Goal: Task Accomplishment & Management: Use online tool/utility

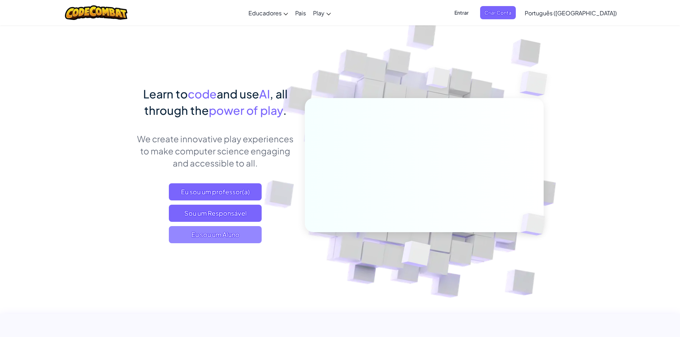
click at [240, 234] on span "Eu sou um Aluno" at bounding box center [215, 234] width 93 height 17
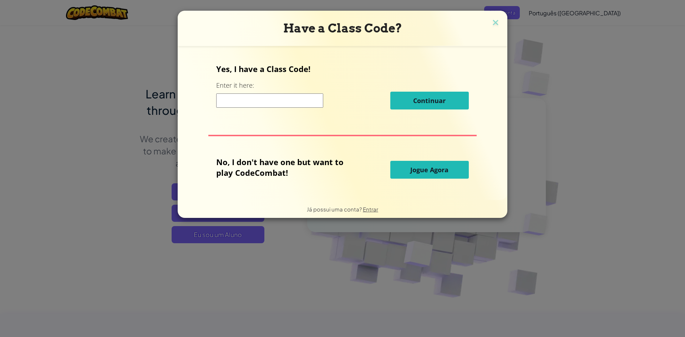
click at [405, 175] on button "Jogue Agora" at bounding box center [429, 170] width 79 height 18
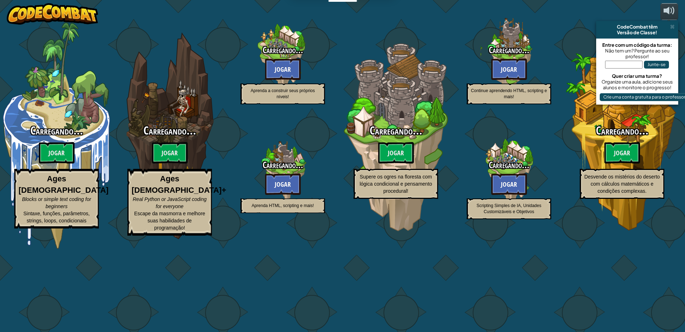
select select "pt-BR"
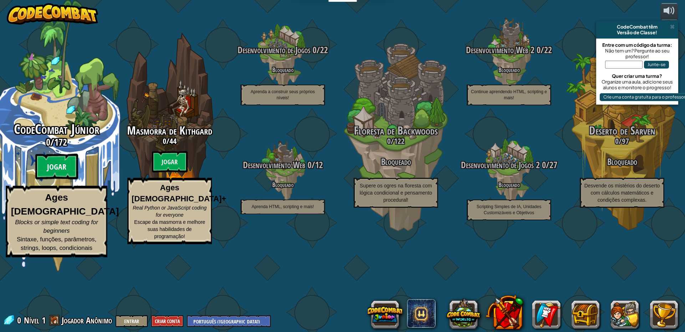
click at [62, 179] on btn "Jogar" at bounding box center [56, 167] width 43 height 26
select select "pt-BR"
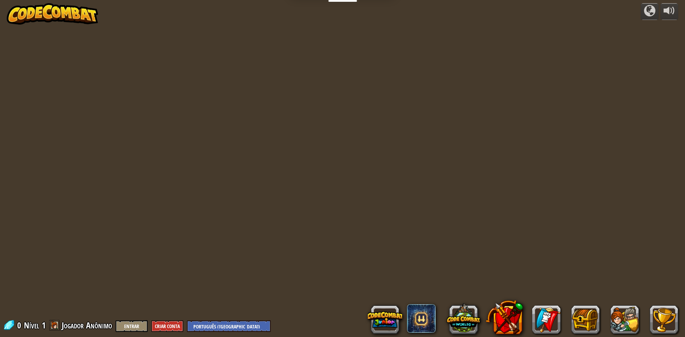
select select "pt-BR"
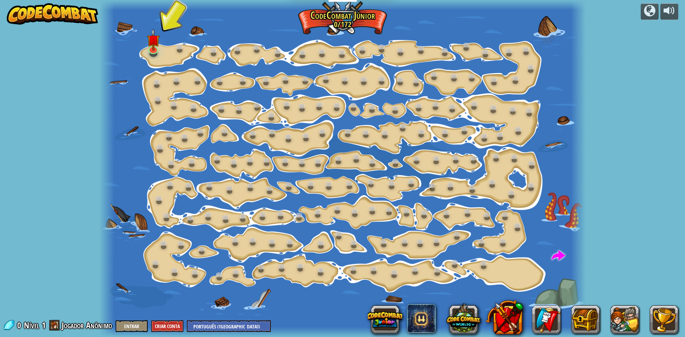
click at [140, 42] on div at bounding box center [343, 168] width 486 height 337
click at [147, 43] on img at bounding box center [153, 35] width 13 height 30
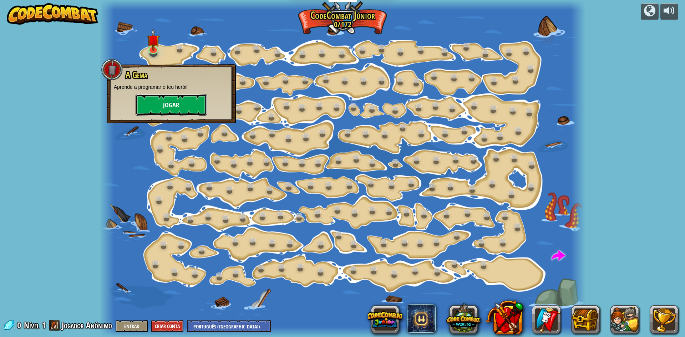
click at [181, 110] on button "Jogar" at bounding box center [171, 104] width 71 height 21
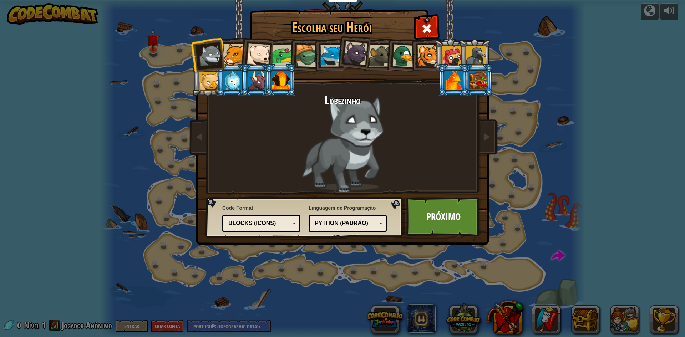
click at [261, 222] on div "Blocks (Icons)" at bounding box center [259, 223] width 62 height 8
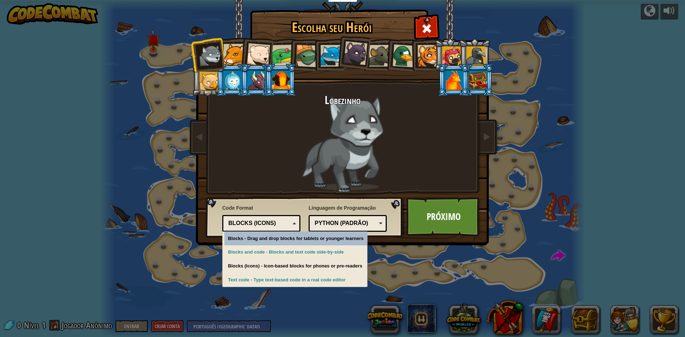
click at [261, 222] on div "Blocks (Icons)" at bounding box center [259, 223] width 62 height 8
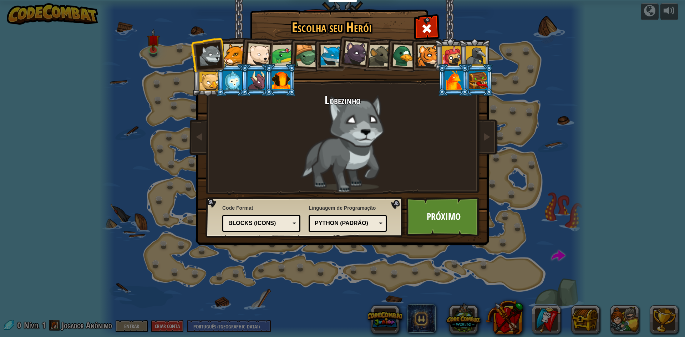
click at [262, 56] on div at bounding box center [259, 55] width 24 height 24
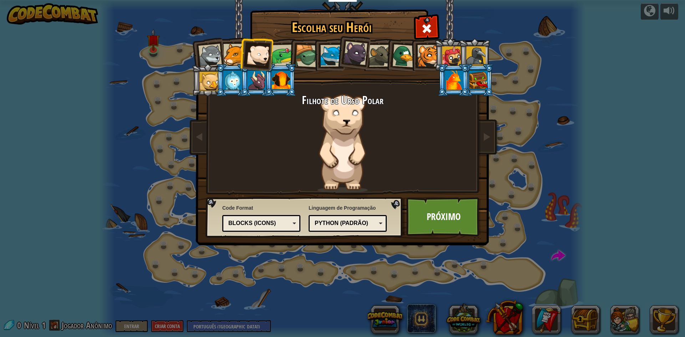
click at [277, 56] on div at bounding box center [283, 56] width 22 height 22
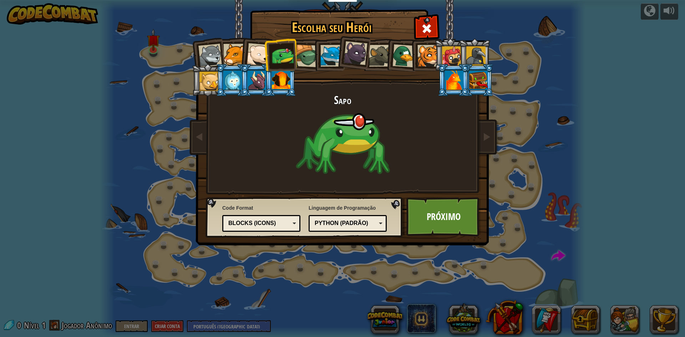
click at [646, 24] on div "Escolha seu Herói 0 Lobezinho Pantera Filhote de Urso Polar Sapo Tartaruga Rapo…" at bounding box center [342, 168] width 685 height 337
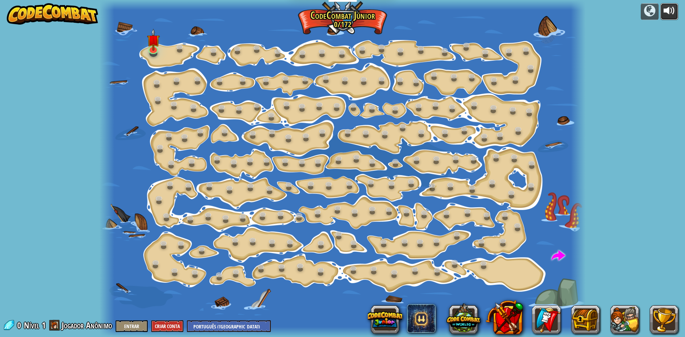
click at [673, 16] on div at bounding box center [669, 10] width 11 height 11
click at [154, 37] on img at bounding box center [153, 35] width 13 height 30
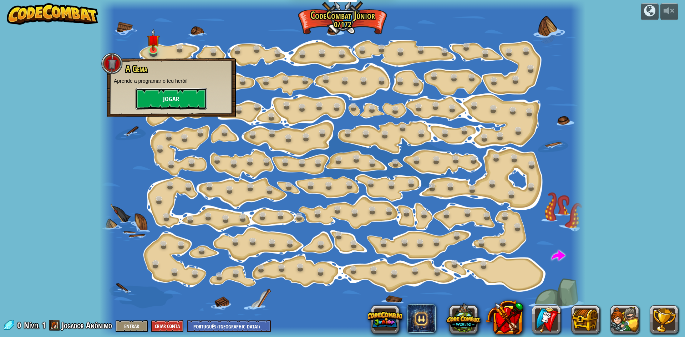
click at [164, 95] on button "Jogar" at bounding box center [171, 98] width 71 height 21
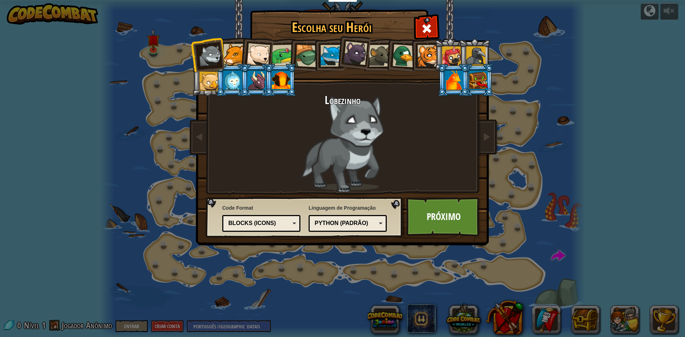
click at [423, 55] on div at bounding box center [429, 56] width 22 height 22
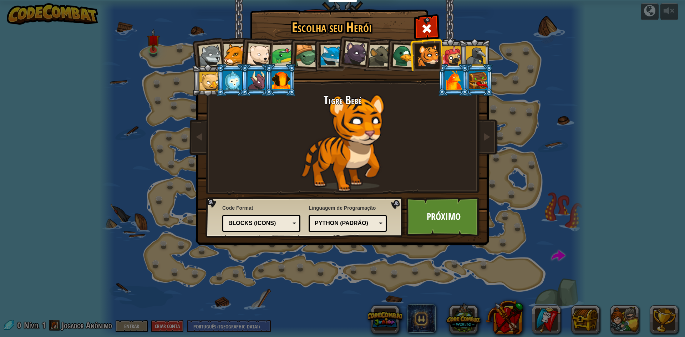
click at [348, 222] on div "Python (Padrão)" at bounding box center [346, 223] width 62 height 8
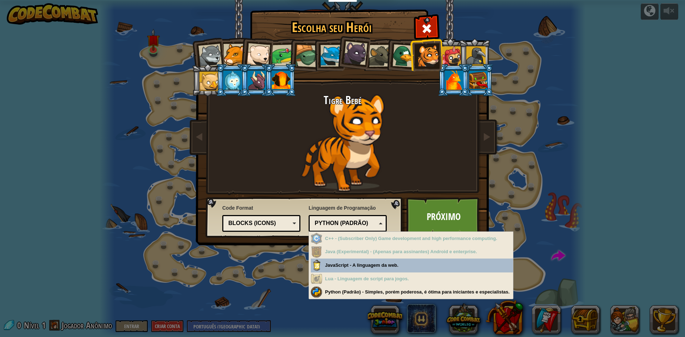
click at [348, 222] on div "Python (Padrão)" at bounding box center [346, 223] width 62 height 8
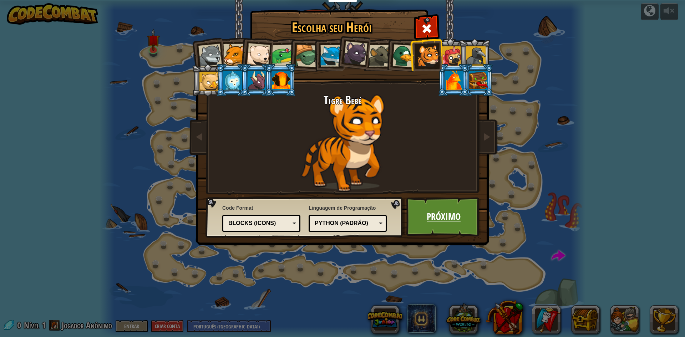
click at [441, 202] on link "Próximo" at bounding box center [443, 216] width 75 height 39
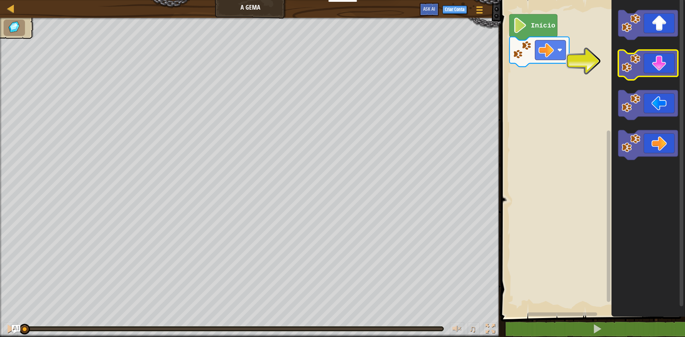
click at [662, 71] on icon "Espaço de trabalho do Blockly" at bounding box center [648, 65] width 60 height 30
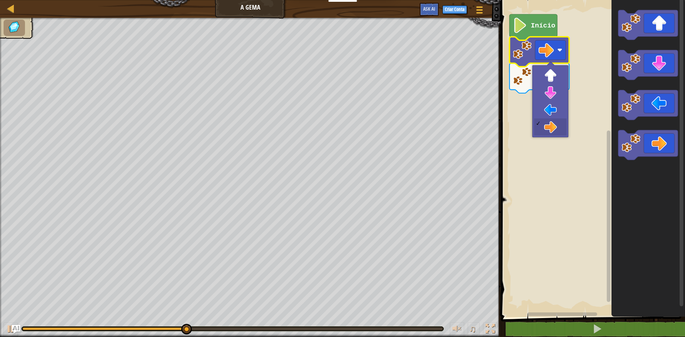
click at [561, 56] on rect "Espaço de trabalho do Blockly" at bounding box center [550, 50] width 31 height 20
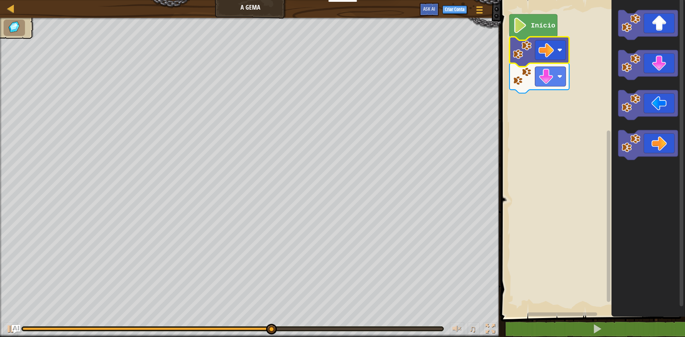
click at [535, 28] on text "Início" at bounding box center [543, 26] width 25 height 8
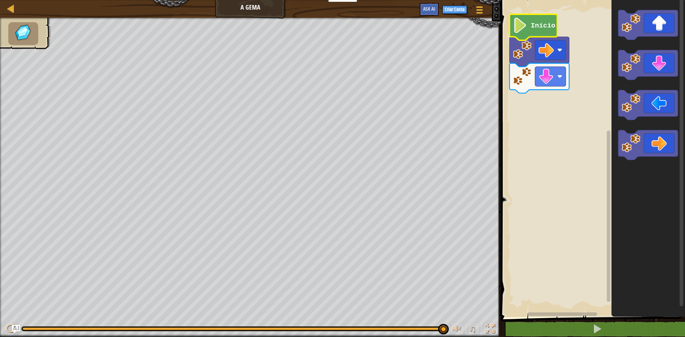
click at [584, 231] on rect "Espaço de trabalho do Blockly" at bounding box center [592, 156] width 186 height 321
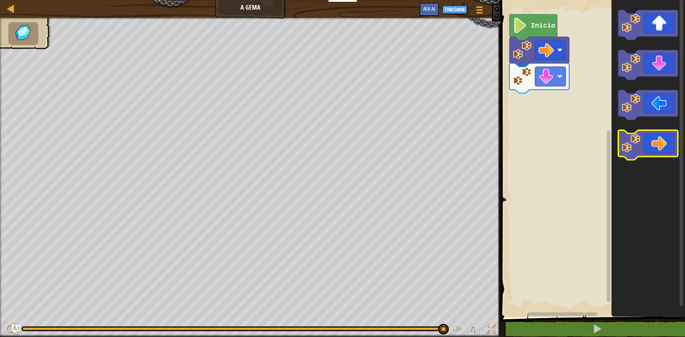
click at [639, 137] on image "Espaço de trabalho do Blockly" at bounding box center [631, 143] width 19 height 19
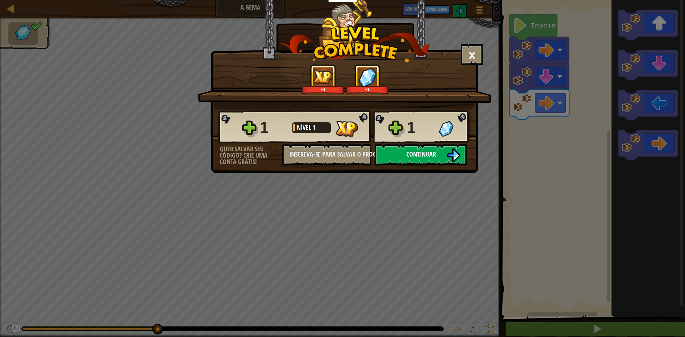
click at [423, 152] on span "Continuar" at bounding box center [421, 154] width 30 height 9
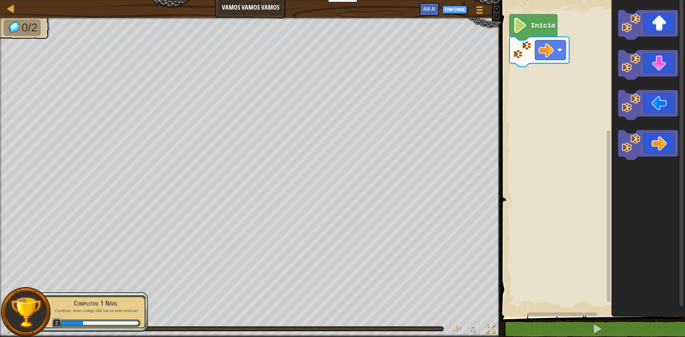
click at [531, 26] on text "Início" at bounding box center [543, 26] width 25 height 8
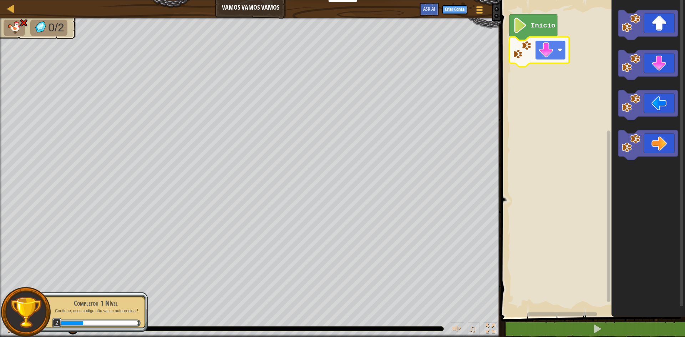
click at [547, 53] on image "Espaço de trabalho do Blockly" at bounding box center [545, 49] width 15 height 15
click at [549, 46] on image "Espaço de trabalho do Blockly" at bounding box center [545, 49] width 15 height 15
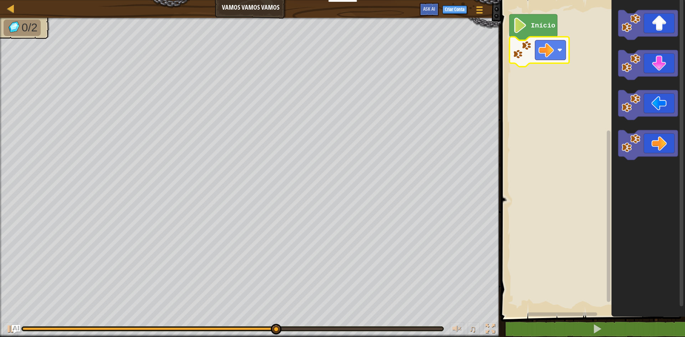
click at [520, 52] on image "Espaço de trabalho do Blockly" at bounding box center [522, 50] width 19 height 19
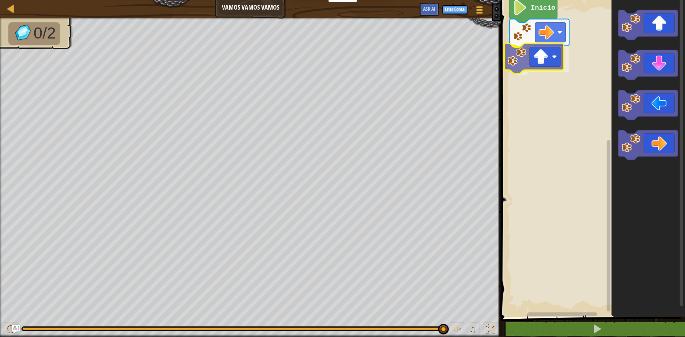
click at [532, 62] on div "Início" at bounding box center [592, 156] width 186 height 321
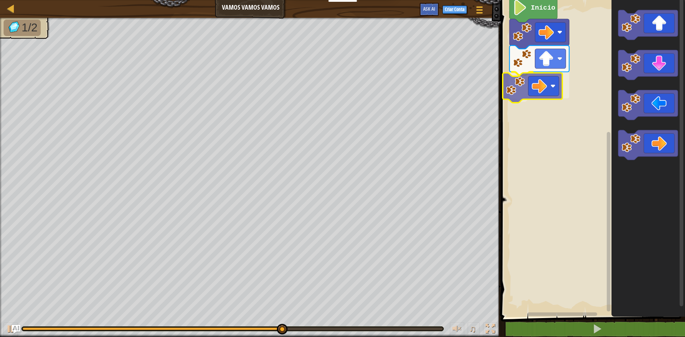
click at [531, 89] on div "Início" at bounding box center [592, 156] width 186 height 321
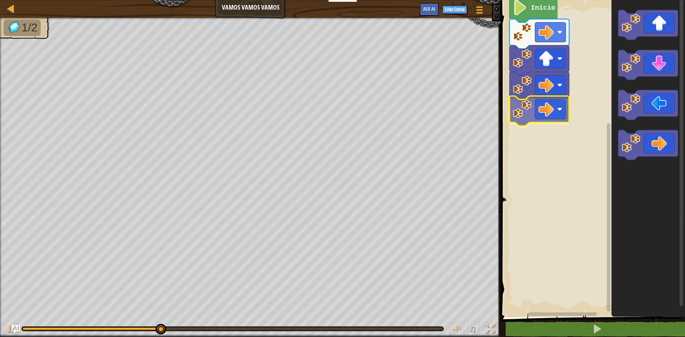
click at [552, 119] on div "Início" at bounding box center [592, 156] width 186 height 321
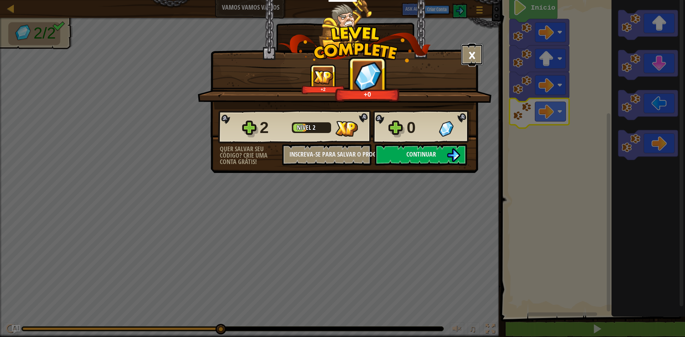
click at [475, 56] on button "×" at bounding box center [472, 54] width 22 height 21
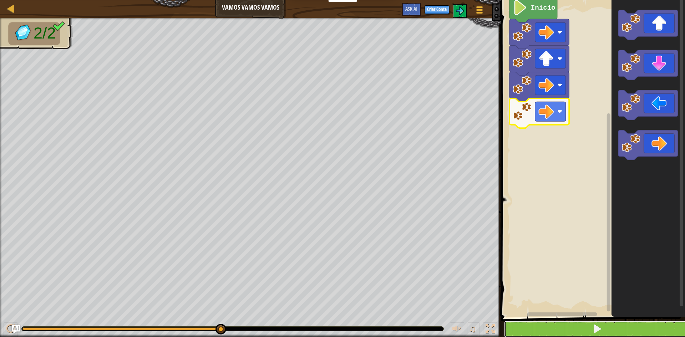
click at [571, 325] on button at bounding box center [597, 329] width 186 height 16
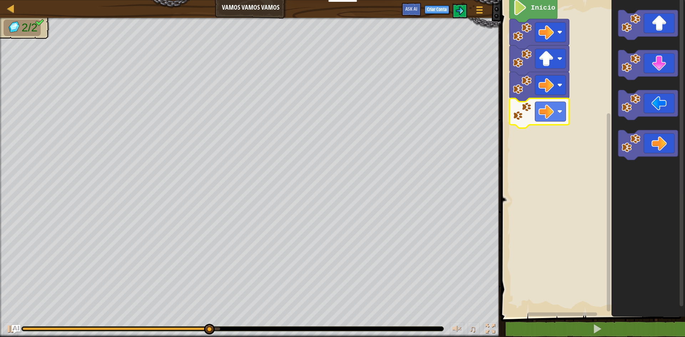
click at [12, 14] on div "Mapa Vamos Vamos Vamos Menu do Jogo Criar Conta Ask AI" at bounding box center [250, 9] width 501 height 18
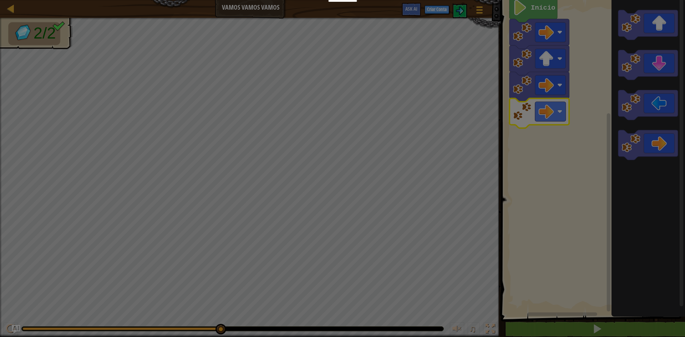
click at [11, 1] on body "Educadores Create Free Account School & District Solutions Teacher Toolkit Prev…" at bounding box center [342, 0] width 685 height 1
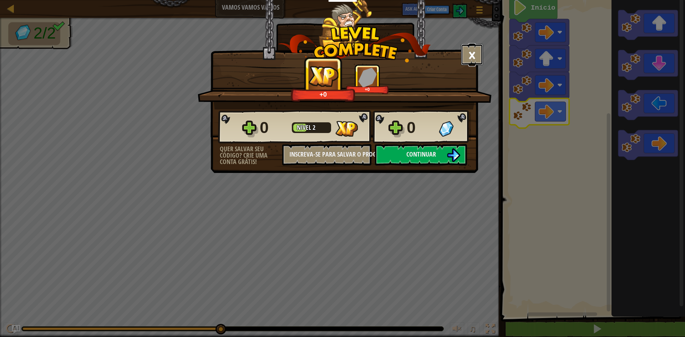
click at [477, 52] on button "×" at bounding box center [472, 54] width 22 height 21
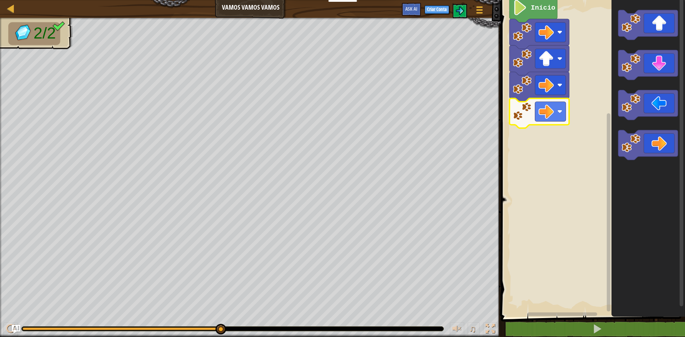
click at [9, 2] on div "Mapa Vamos Vamos Vamos Menu do Jogo Criar Conta Ask AI" at bounding box center [250, 9] width 501 height 18
click at [11, 10] on div at bounding box center [10, 8] width 9 height 9
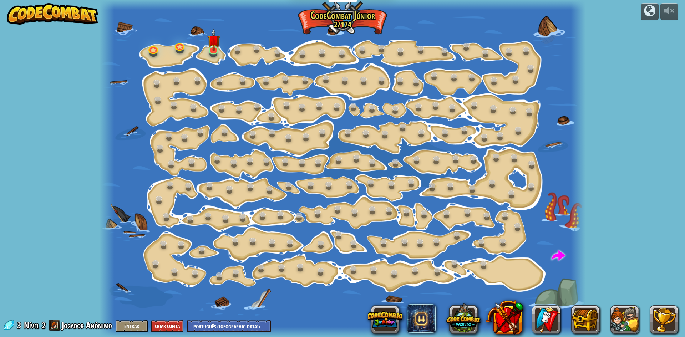
click at [11, 10] on img at bounding box center [52, 13] width 91 height 21
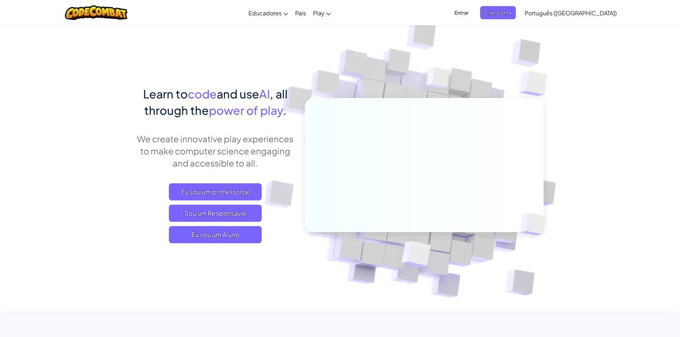
select select "pt-BR"
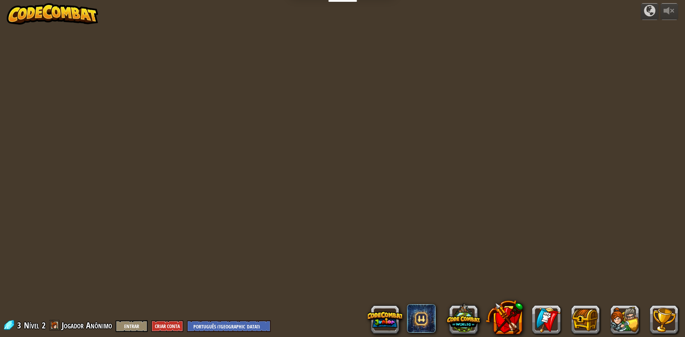
select select "pt-BR"
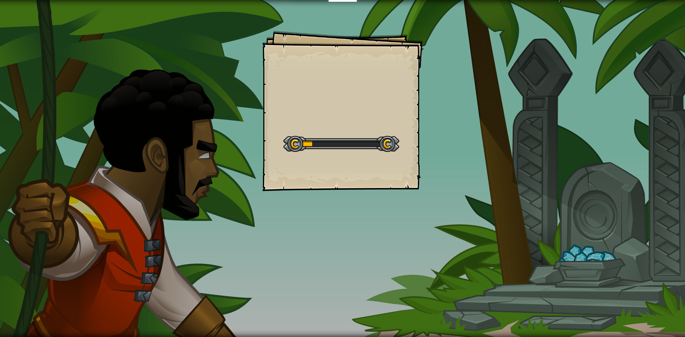
select select "pt-BR"
